Goal: Find contact information: Find contact information

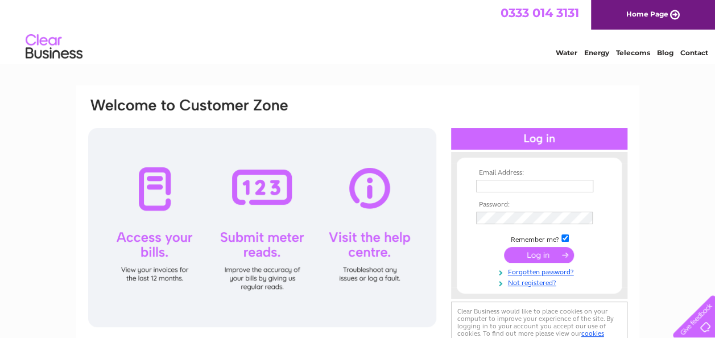
type input "[EMAIL_ADDRESS][DOMAIN_NAME]"
click at [529, 256] on input "submit" at bounding box center [539, 255] width 70 height 16
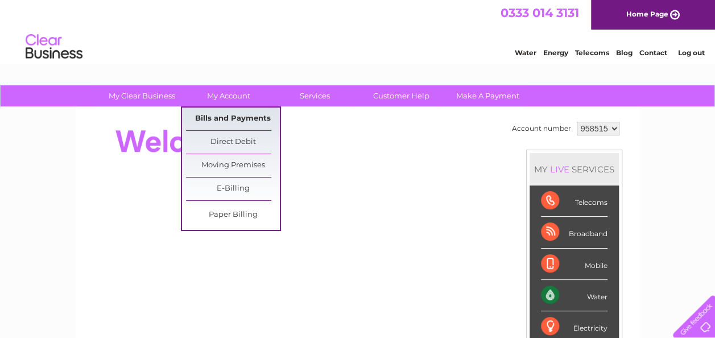
click at [235, 110] on link "Bills and Payments" at bounding box center [233, 118] width 94 height 23
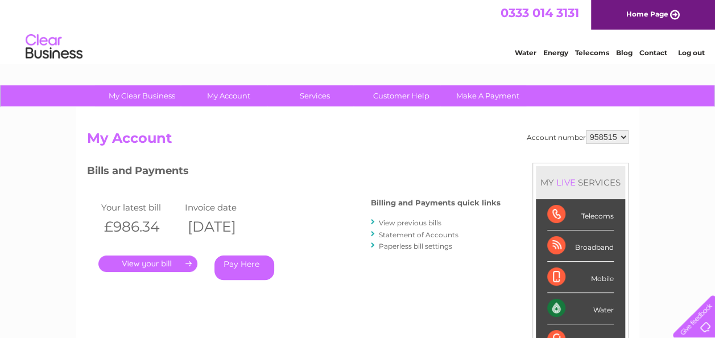
click at [616, 138] on select "958515 959614" at bounding box center [607, 137] width 43 height 14
click at [508, 130] on h2 "My Account" at bounding box center [357, 141] width 541 height 22
drag, startPoint x: 510, startPoint y: 13, endPoint x: 579, endPoint y: 18, distance: 69.0
click at [579, 18] on div "0333 014 3131 Home Page" at bounding box center [357, 15] width 715 height 30
copy span "0333 014 3131"
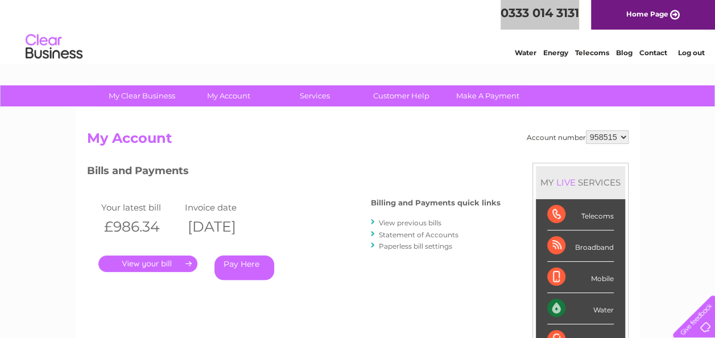
click at [345, 144] on h2 "My Account" at bounding box center [357, 141] width 541 height 22
click at [652, 57] on div "Water Energy Telecoms Blog Contact Log out" at bounding box center [603, 47] width 223 height 23
click at [651, 52] on link "Contact" at bounding box center [653, 52] width 28 height 9
